Goal: Transaction & Acquisition: Obtain resource

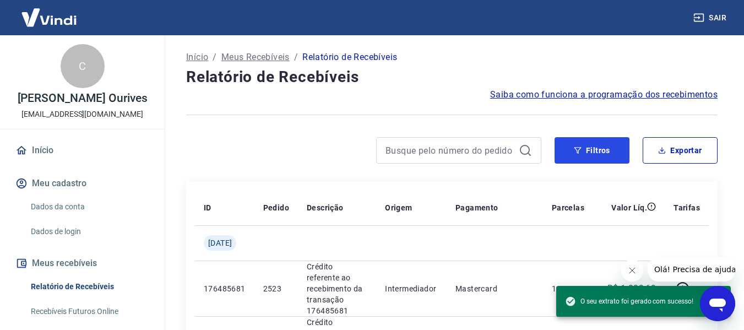
click at [571, 154] on button "Filtros" at bounding box center [592, 150] width 75 height 26
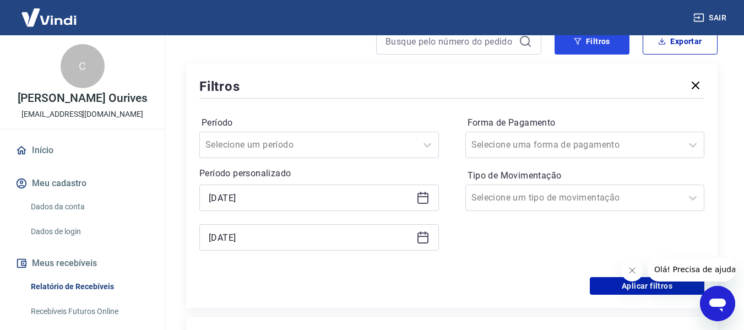
scroll to position [110, 0]
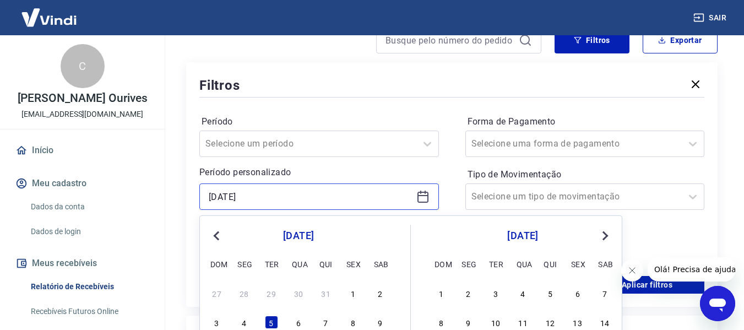
drag, startPoint x: 275, startPoint y: 199, endPoint x: 166, endPoint y: 196, distance: 109.6
drag, startPoint x: 221, startPoint y: 197, endPoint x: 188, endPoint y: 202, distance: 33.3
click at [188, 201] on div "Filtros Período Selecione um período Período personalizado [DATE] Previous Mont…" at bounding box center [452, 184] width 532 height 245
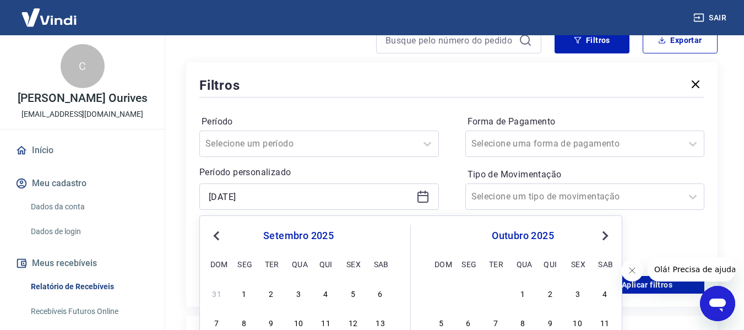
scroll to position [297, 0]
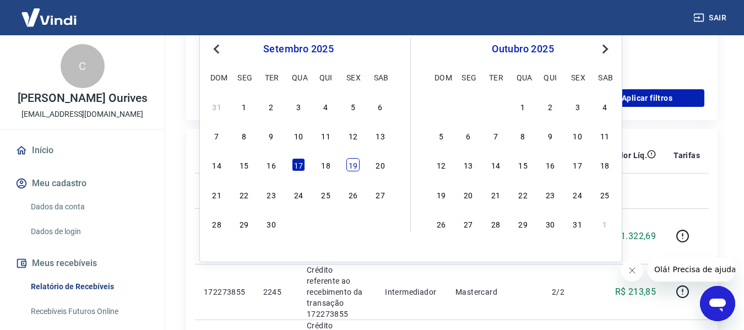
click at [355, 165] on div "19" at bounding box center [352, 164] width 13 height 13
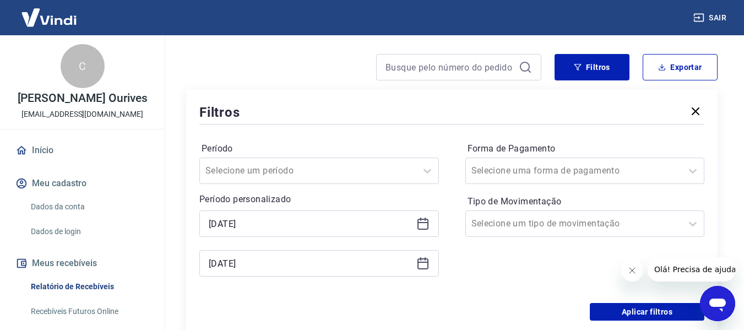
scroll to position [77, 0]
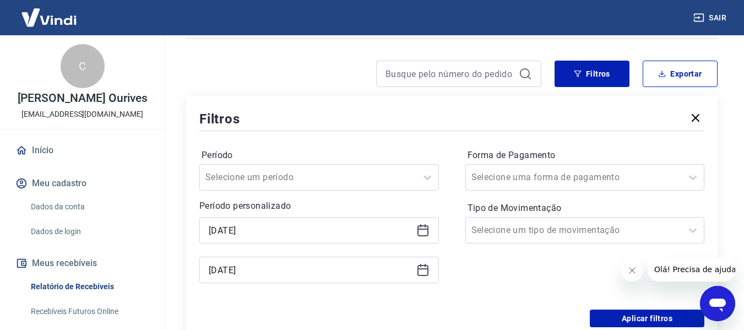
click at [421, 230] on icon at bounding box center [422, 230] width 13 height 13
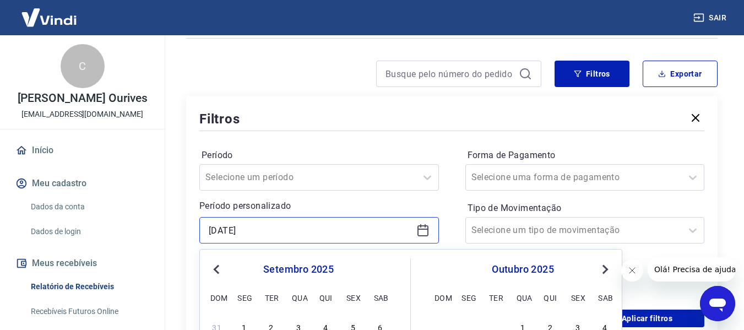
scroll to position [187, 0]
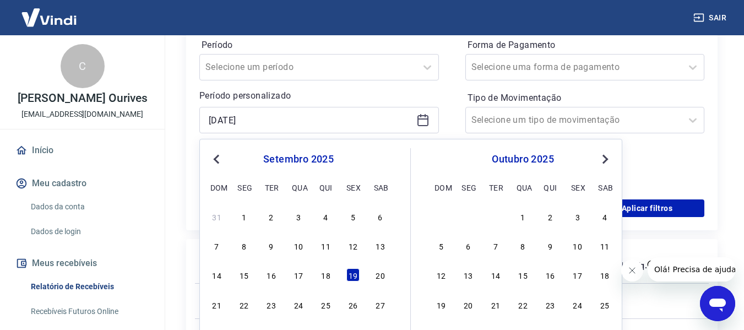
drag, startPoint x: 298, startPoint y: 270, endPoint x: 384, endPoint y: 146, distance: 151.3
click at [298, 271] on div "17" at bounding box center [298, 274] width 13 height 13
type input "[DATE]"
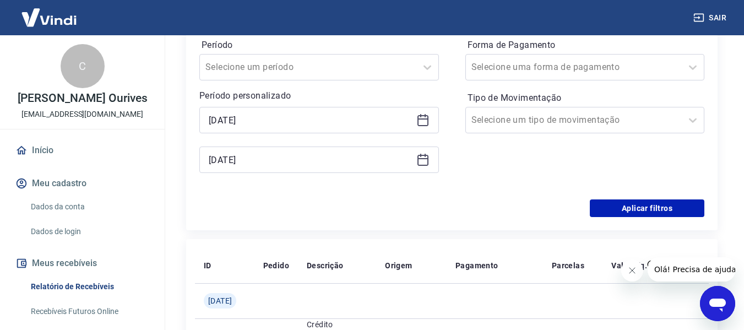
click at [427, 165] on icon at bounding box center [423, 160] width 11 height 11
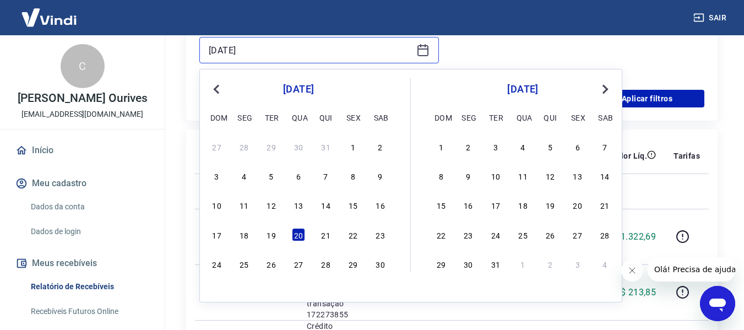
scroll to position [297, 0]
click at [602, 91] on button "Next Month" at bounding box center [605, 88] width 13 height 13
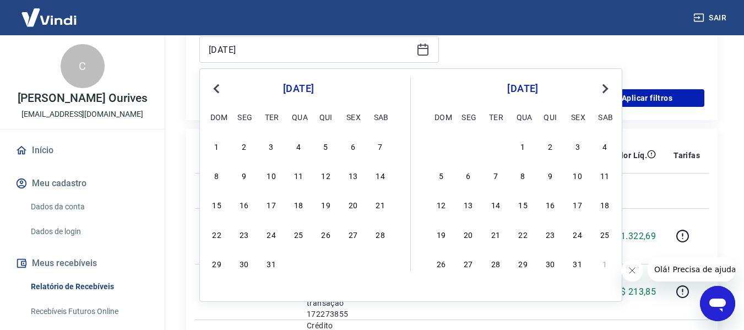
click at [604, 90] on span "Next Month" at bounding box center [604, 88] width 0 height 13
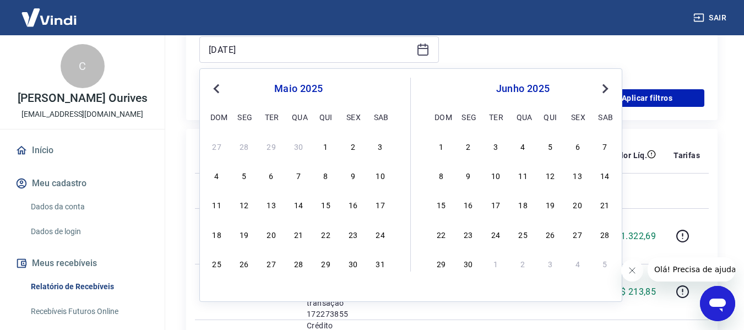
click at [604, 90] on span "Next Month" at bounding box center [604, 88] width 0 height 13
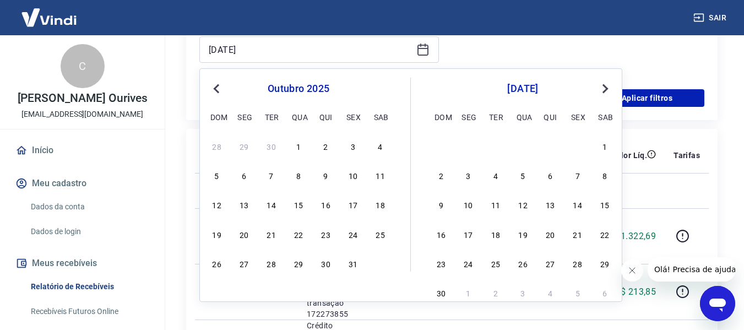
click at [218, 90] on span "Previous Month" at bounding box center [218, 88] width 0 height 13
click at [353, 209] on div "19" at bounding box center [352, 204] width 13 height 13
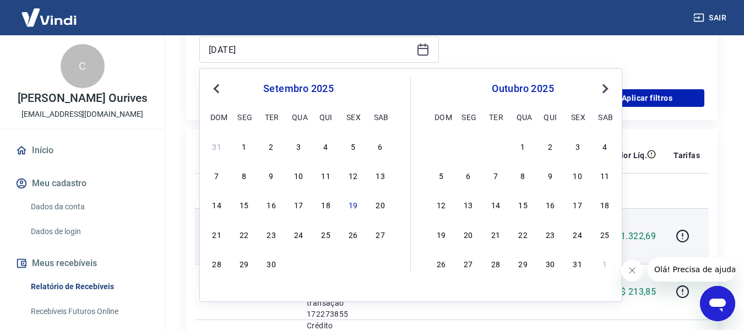
type input "[DATE]"
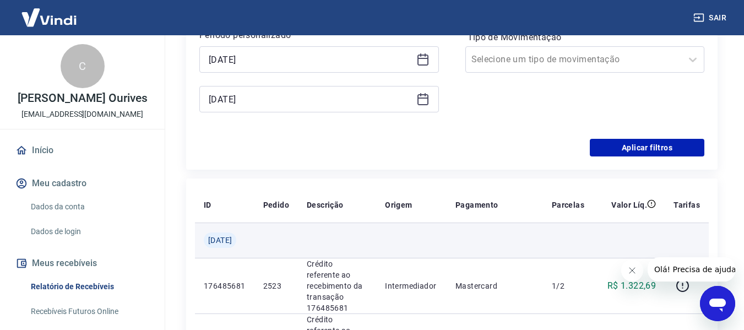
scroll to position [132, 0]
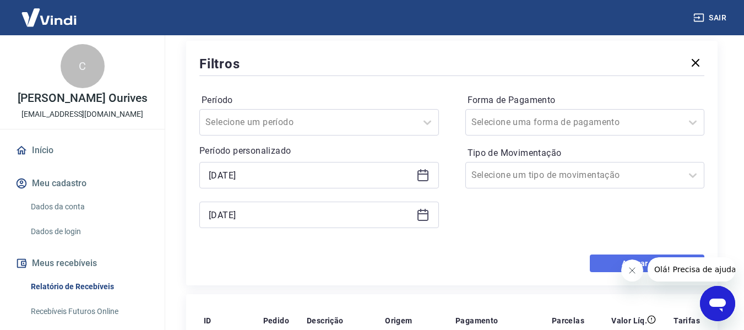
click at [611, 259] on button "Aplicar filtros" at bounding box center [647, 263] width 115 height 18
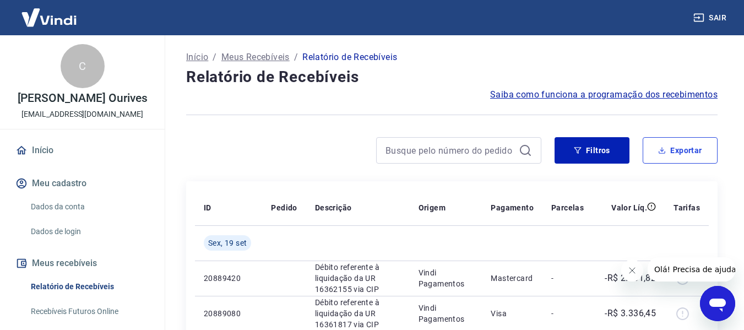
click at [708, 143] on button "Exportar" at bounding box center [680, 150] width 75 height 26
type input "[DATE]"
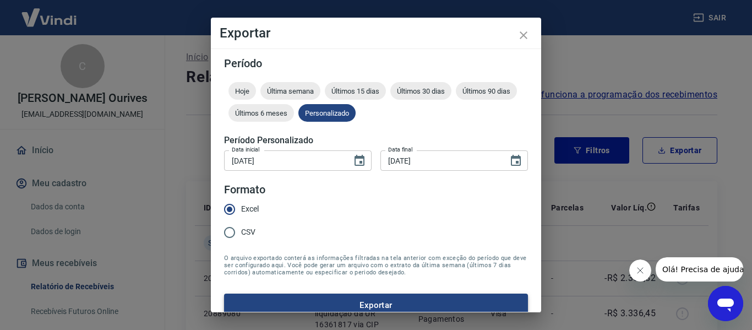
click at [398, 305] on button "Exportar" at bounding box center [376, 305] width 304 height 23
